Goal: Information Seeking & Learning: Learn about a topic

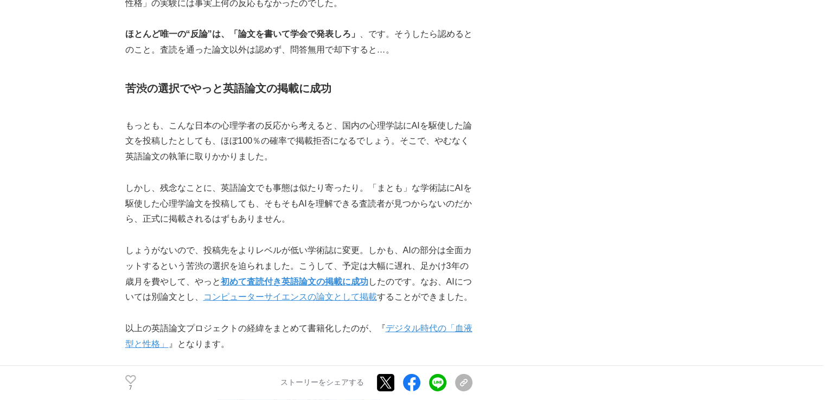
scroll to position [3370, 0]
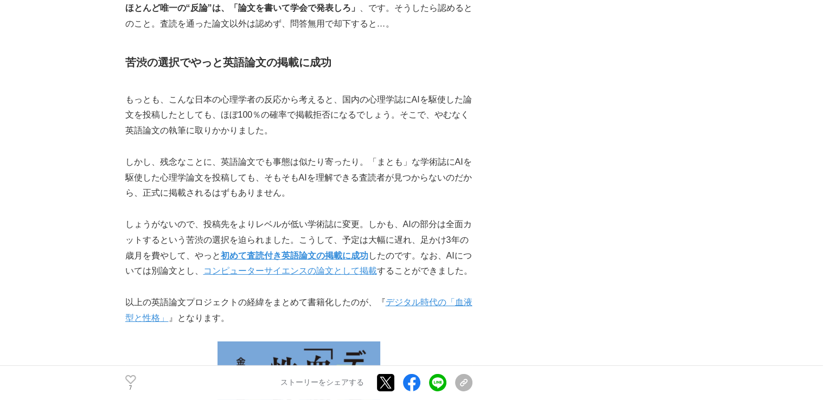
click at [234, 192] on p "しかし、残念なことに、英語論文でも事態は似たり寄ったり。「まとも」な学術誌にAIを駆使した心理学論文を投稿しても、そもそもAIを理解できる査読者が見つからない…" at bounding box center [298, 178] width 347 height 47
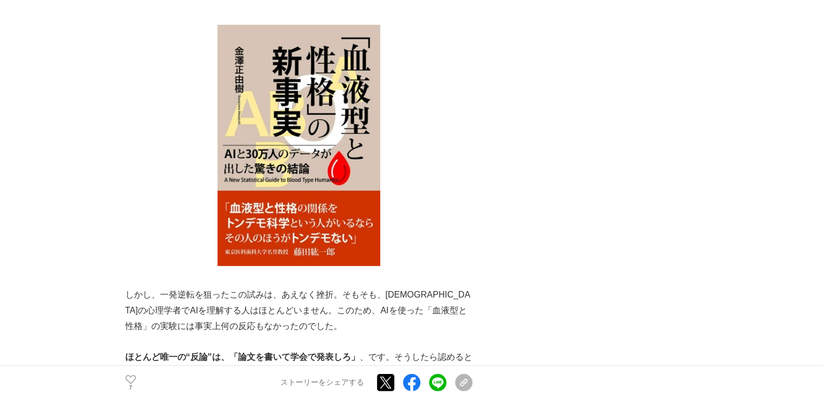
drag, startPoint x: 832, startPoint y: 1, endPoint x: 443, endPoint y: 96, distance: 400.2
click at [409, 96] on h2 at bounding box center [298, 145] width 347 height 241
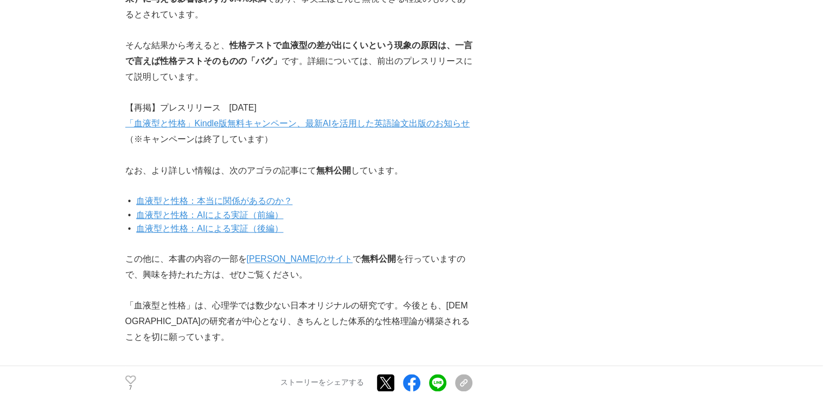
scroll to position [5328, 0]
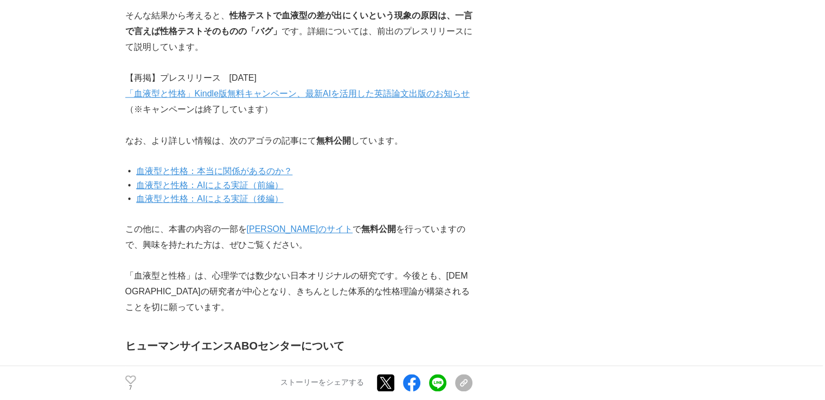
scroll to position [5437, 0]
